Goal: Task Accomplishment & Management: Manage account settings

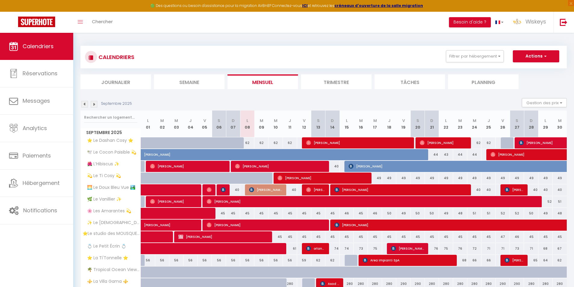
click at [86, 104] on img at bounding box center [84, 104] width 7 height 7
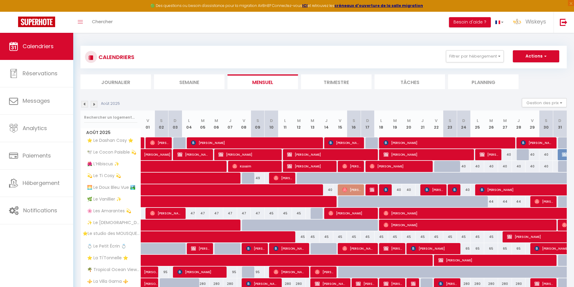
click at [112, 89] on li "Journalier" at bounding box center [115, 81] width 70 height 15
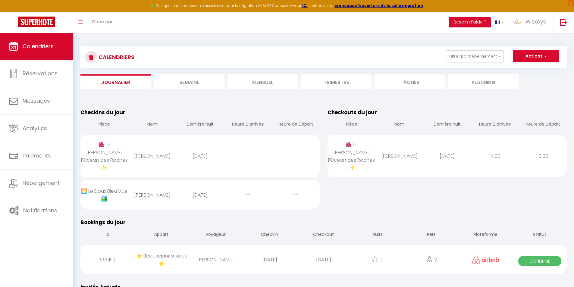
click at [278, 83] on li "Mensuel" at bounding box center [262, 81] width 70 height 15
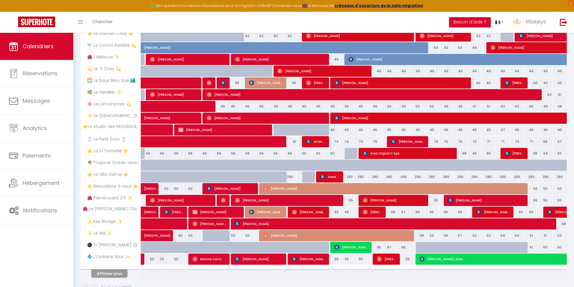
scroll to position [120, 0]
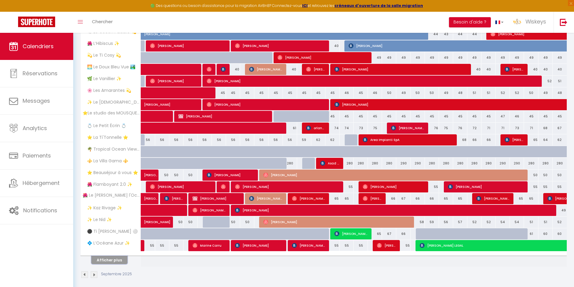
click at [122, 258] on button "Afficher plus" at bounding box center [109, 260] width 36 height 8
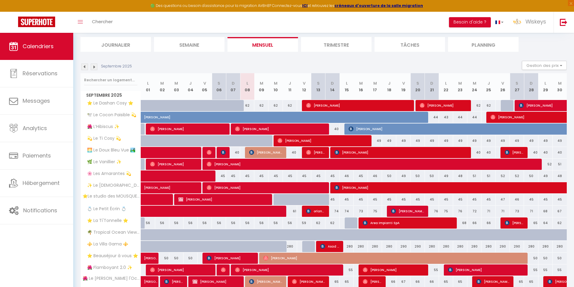
scroll to position [151, 0]
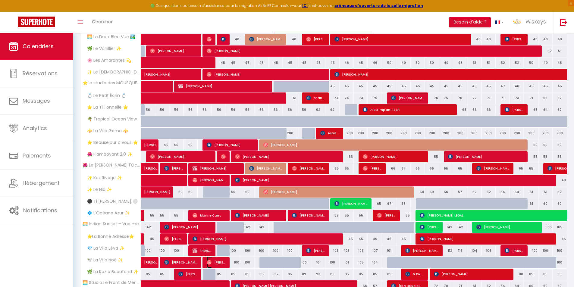
click at [214, 264] on span "Julien Junior Dylan Foc" at bounding box center [216, 262] width 19 height 11
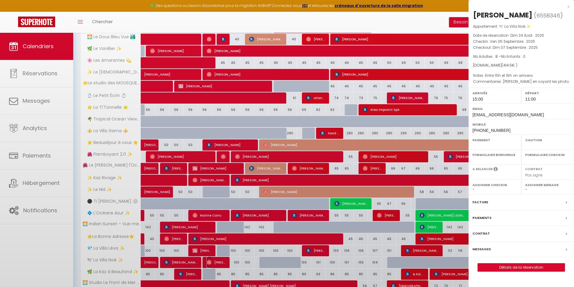
select select "OK"
select select "1"
select select "0"
select select "1"
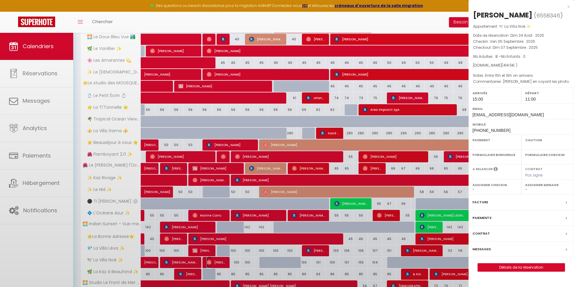
select select
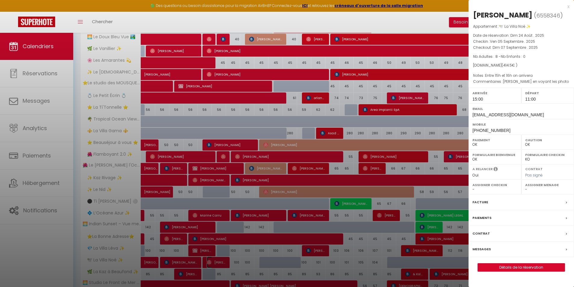
select select "33580"
select select "35951"
click at [514, 271] on link "Détails de la réservation" at bounding box center [521, 267] width 87 height 8
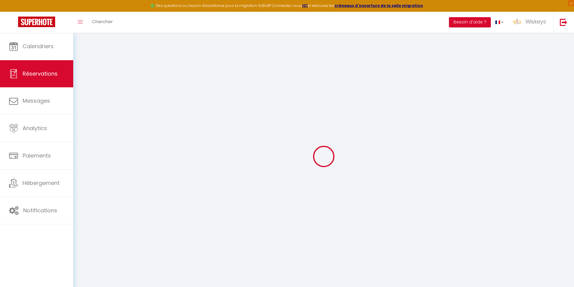
type input "Julien Junior Dylan"
type input "Foc"
type input "u210nfum9irijwbuqfw2anu9pbqy@reply.superhote.com"
type input "focjulien910@gmail.com"
type input "+262692481773"
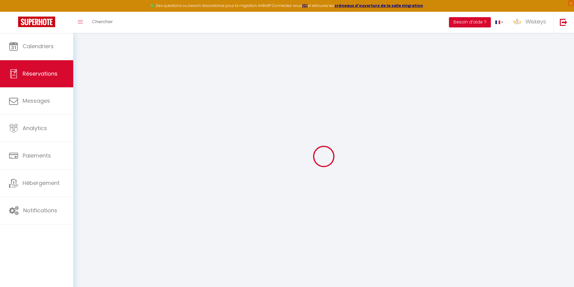
type input "+262692481773"
select select
type input "60"
select select "49819"
select select "1"
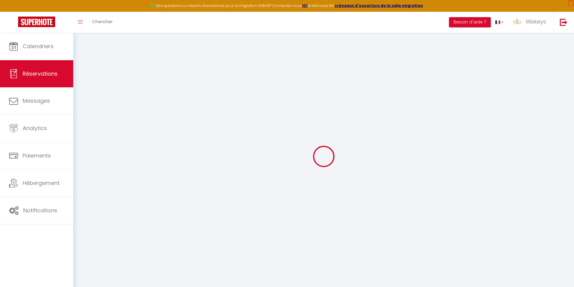
select select
type input "8"
select select "12"
select select
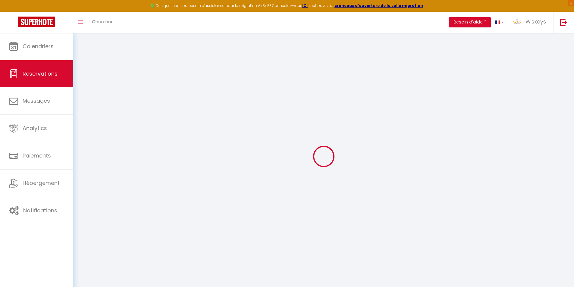
type input "290"
checkbox input "false"
type input "0"
select select "1"
type input "0"
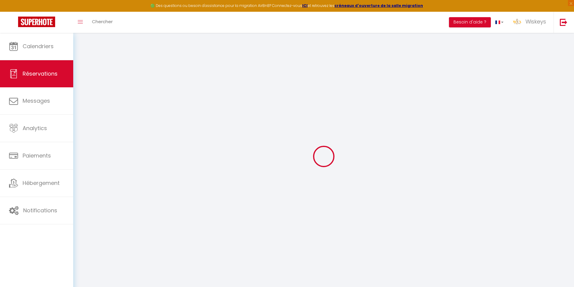
type input "0"
select select
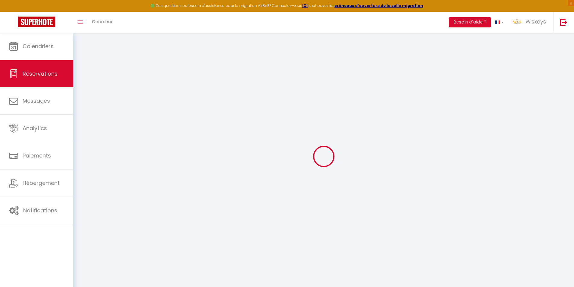
select select "15"
checkbox input "false"
select select
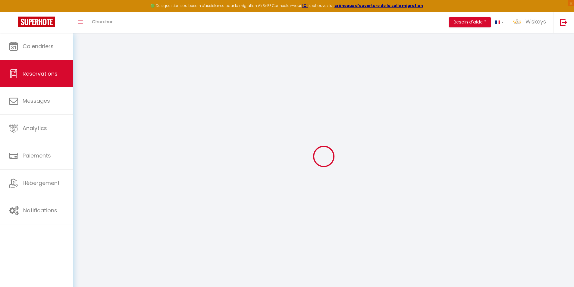
checkbox input "false"
select select
checkbox input "false"
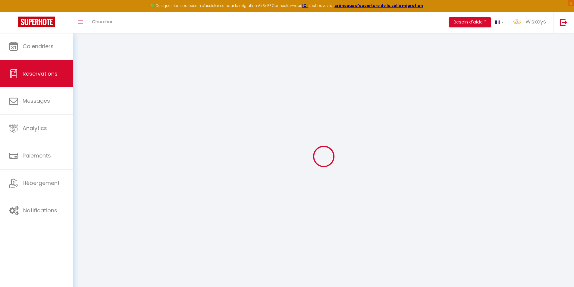
type textarea "Jolie villa en voyant les photo"
type textarea "Entre 15h et 16h on arrivera"
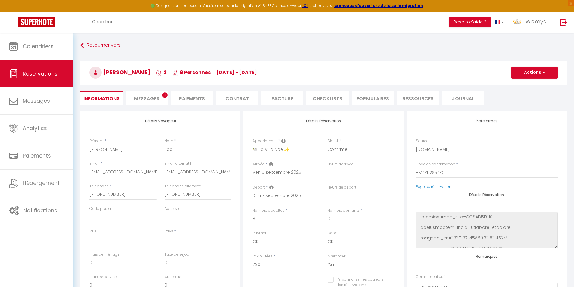
select select
type input "110"
type input "14.5"
select select
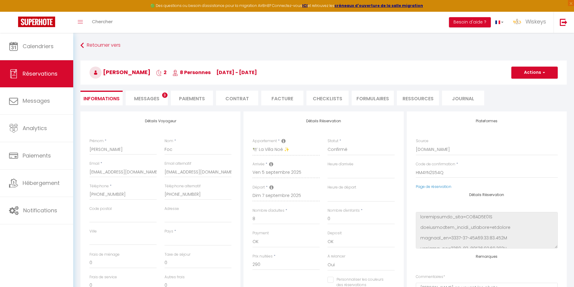
checkbox input "false"
select select
checkbox input "false"
select select "15:00"
select select "11:00"
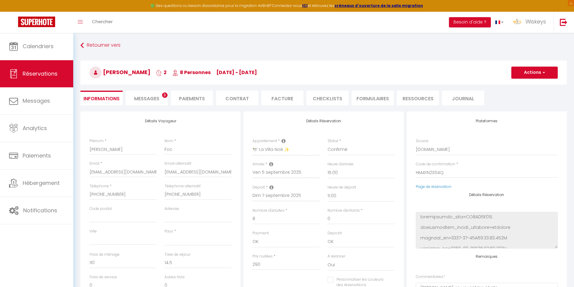
select select
checkbox input "false"
click at [334, 92] on li "CHECKLISTS" at bounding box center [327, 98] width 42 height 15
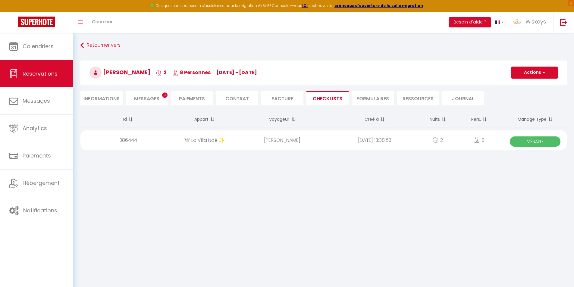
click at [316, 145] on div "Julien Junior Dylan Foc" at bounding box center [282, 140] width 92 height 20
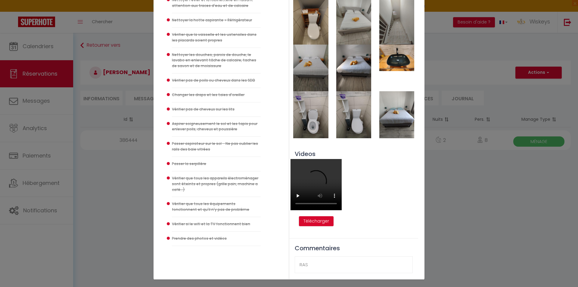
scroll to position [313, 0]
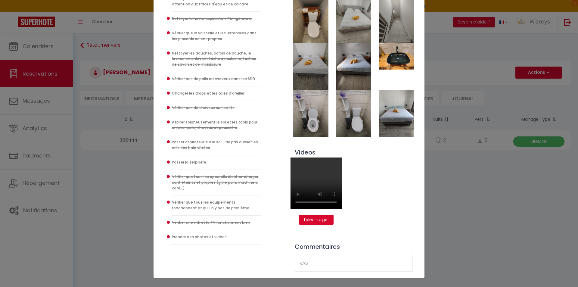
click at [485, 179] on div "Checklist : Checklist Ménage × Informations client Julien Junior Dylan Foc +262…" at bounding box center [289, 143] width 578 height 287
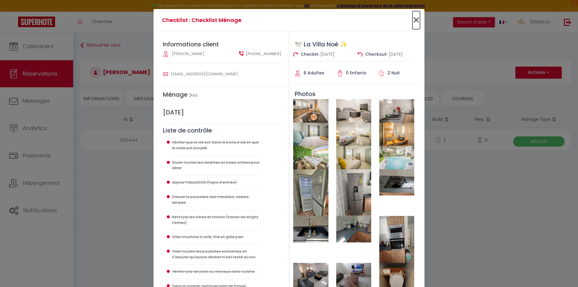
click at [414, 20] on span "×" at bounding box center [416, 20] width 8 height 18
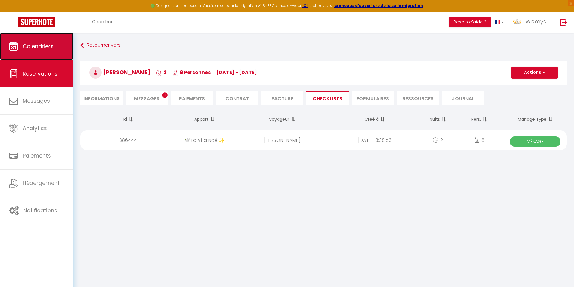
click at [57, 53] on link "Calendriers" at bounding box center [36, 46] width 73 height 27
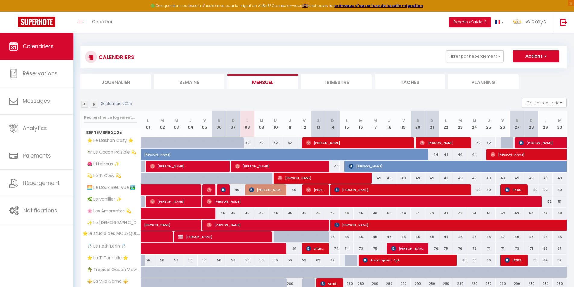
click at [129, 86] on li "Journalier" at bounding box center [115, 81] width 70 height 15
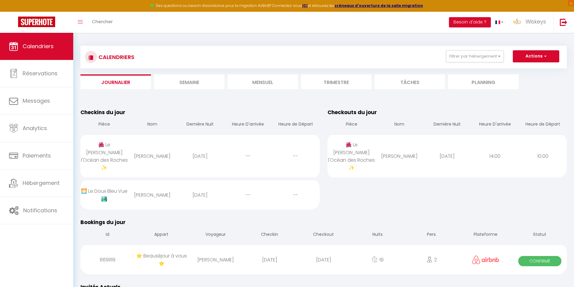
click at [448, 157] on div "[DATE]" at bounding box center [447, 156] width 48 height 20
select select "1"
select select "0"
select select "1"
select select
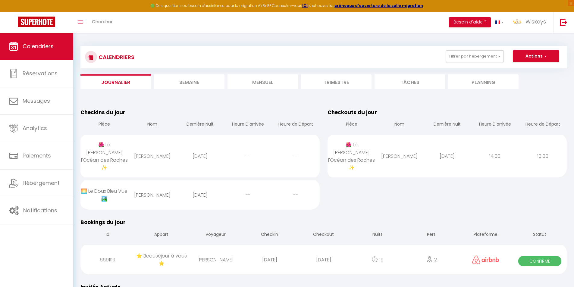
select select
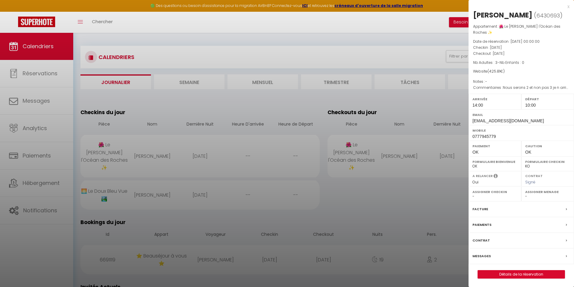
select select "29211"
select select "35951"
click at [525, 270] on link "Détails de la réservation" at bounding box center [521, 274] width 87 height 8
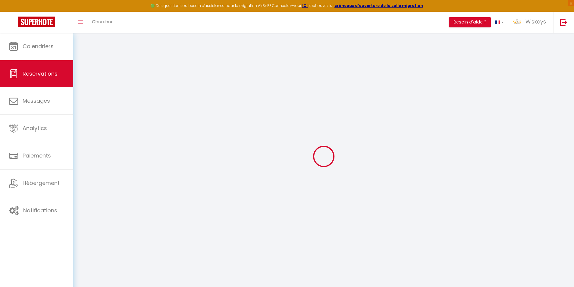
select select
checkbox input "false"
type textarea "Nous serons 2 et non pas 3 je n arrive pas à modifier. Merci de votre confirmat…"
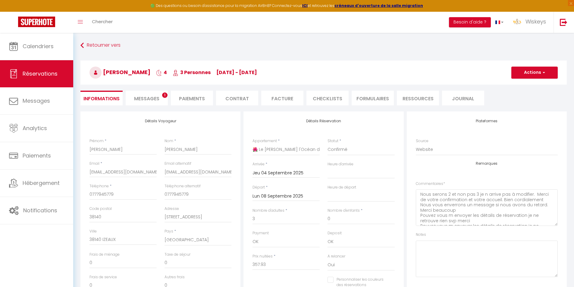
type input "50"
type input "17.88"
select select
checkbox input "false"
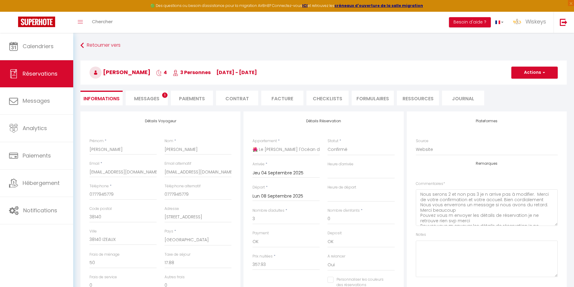
select select "14:00"
select select "10:00"
click at [319, 97] on li "CHECKLISTS" at bounding box center [327, 98] width 42 height 15
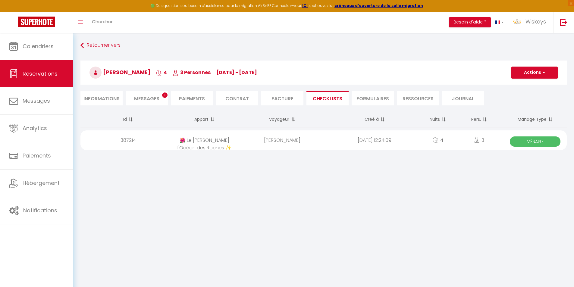
click at [377, 145] on div "2025-09-08 12:24:09" at bounding box center [374, 140] width 92 height 20
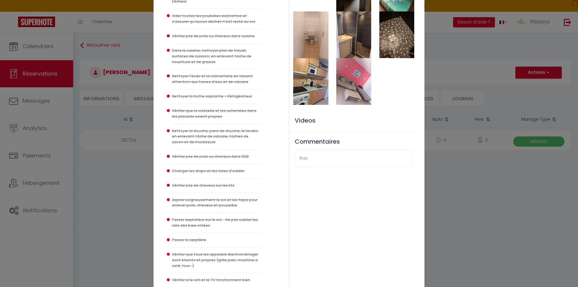
scroll to position [241, 0]
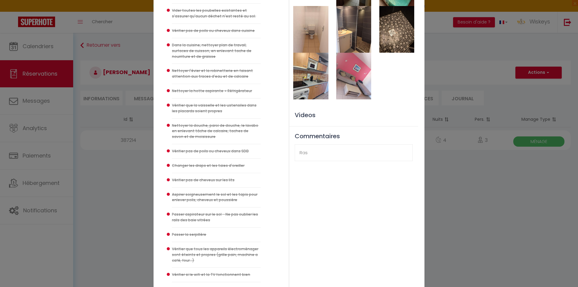
click at [313, 126] on div "Commentaires Ras" at bounding box center [354, 146] width 118 height 41
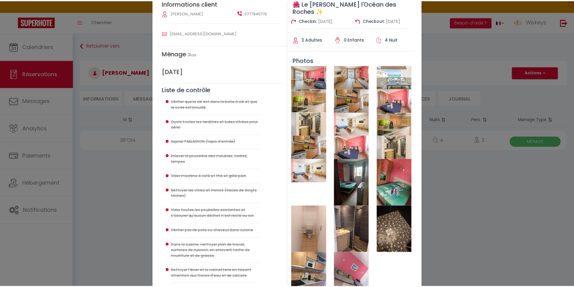
scroll to position [0, 0]
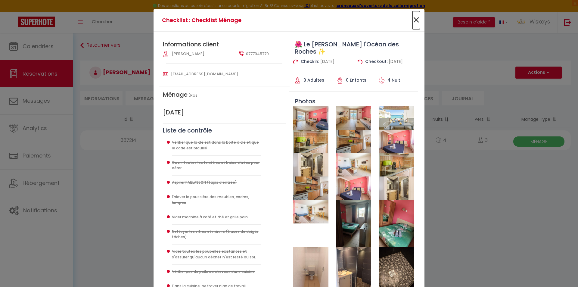
click at [415, 20] on span "×" at bounding box center [416, 20] width 8 height 18
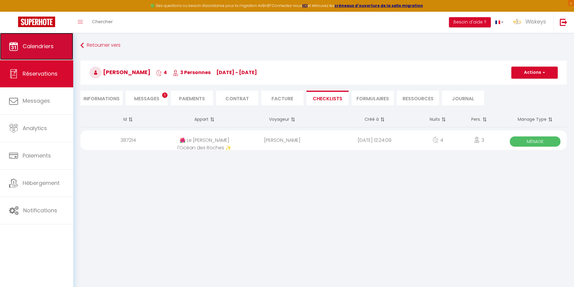
click at [62, 43] on link "Calendriers" at bounding box center [36, 46] width 73 height 27
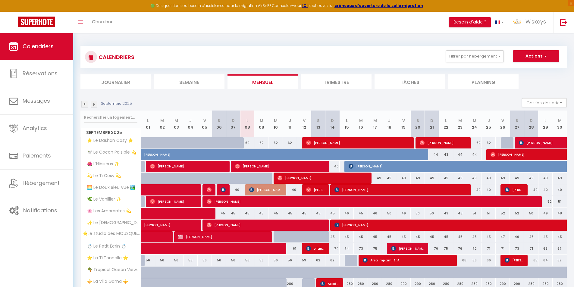
click at [124, 81] on li "Journalier" at bounding box center [115, 81] width 70 height 15
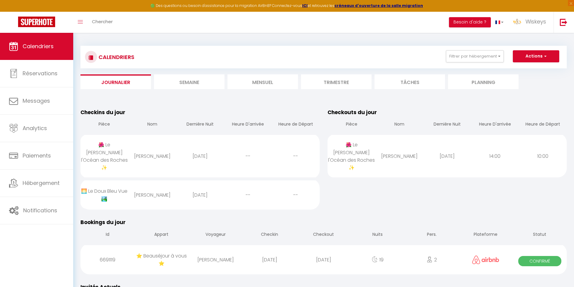
click at [51, 53] on link "Calendriers" at bounding box center [36, 46] width 73 height 27
